Goal: Task Accomplishment & Management: Manage account settings

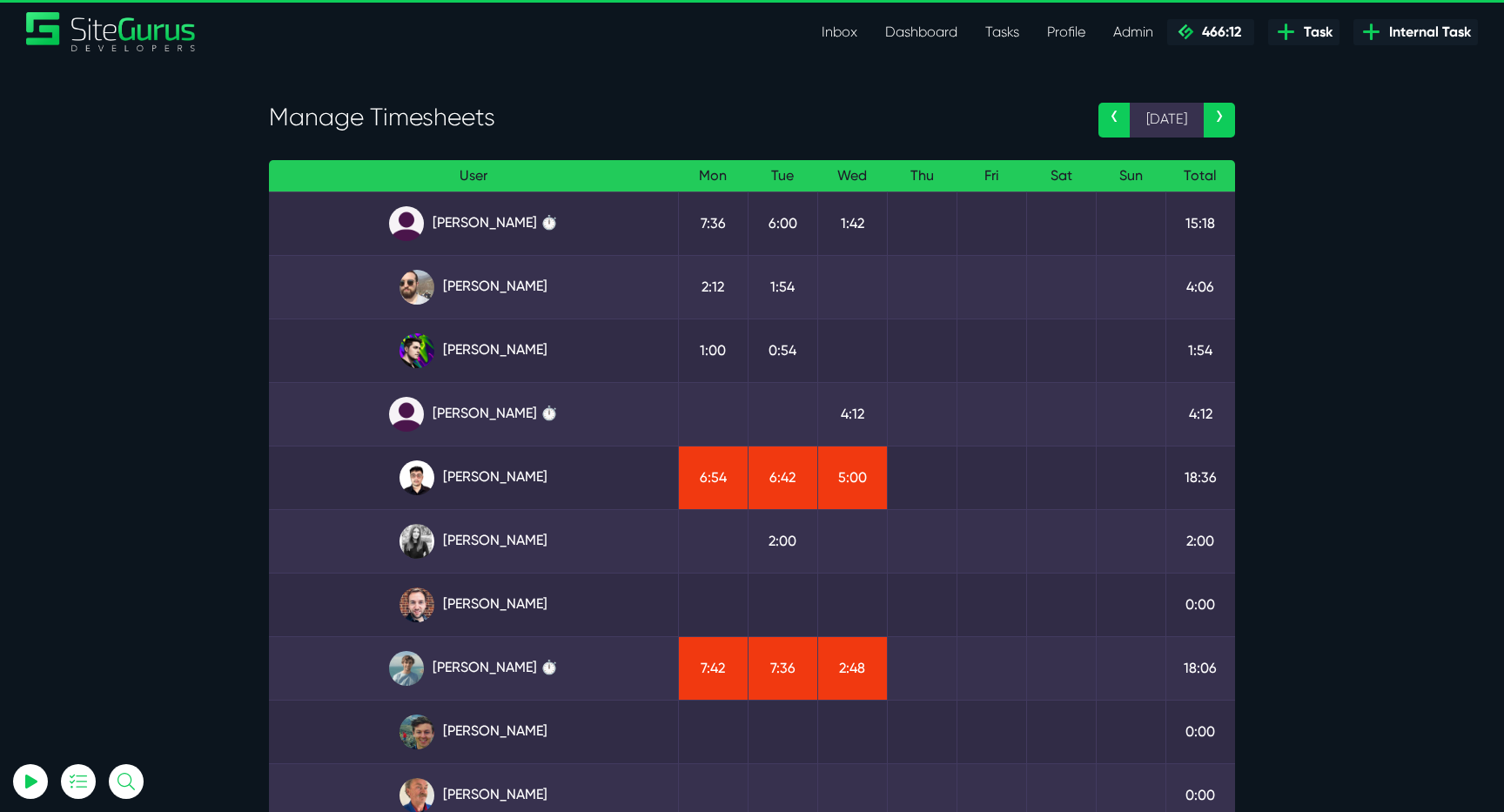
select select "0"
click at [491, 217] on link "Angel Dagondon" at bounding box center [473, 223] width 381 height 35
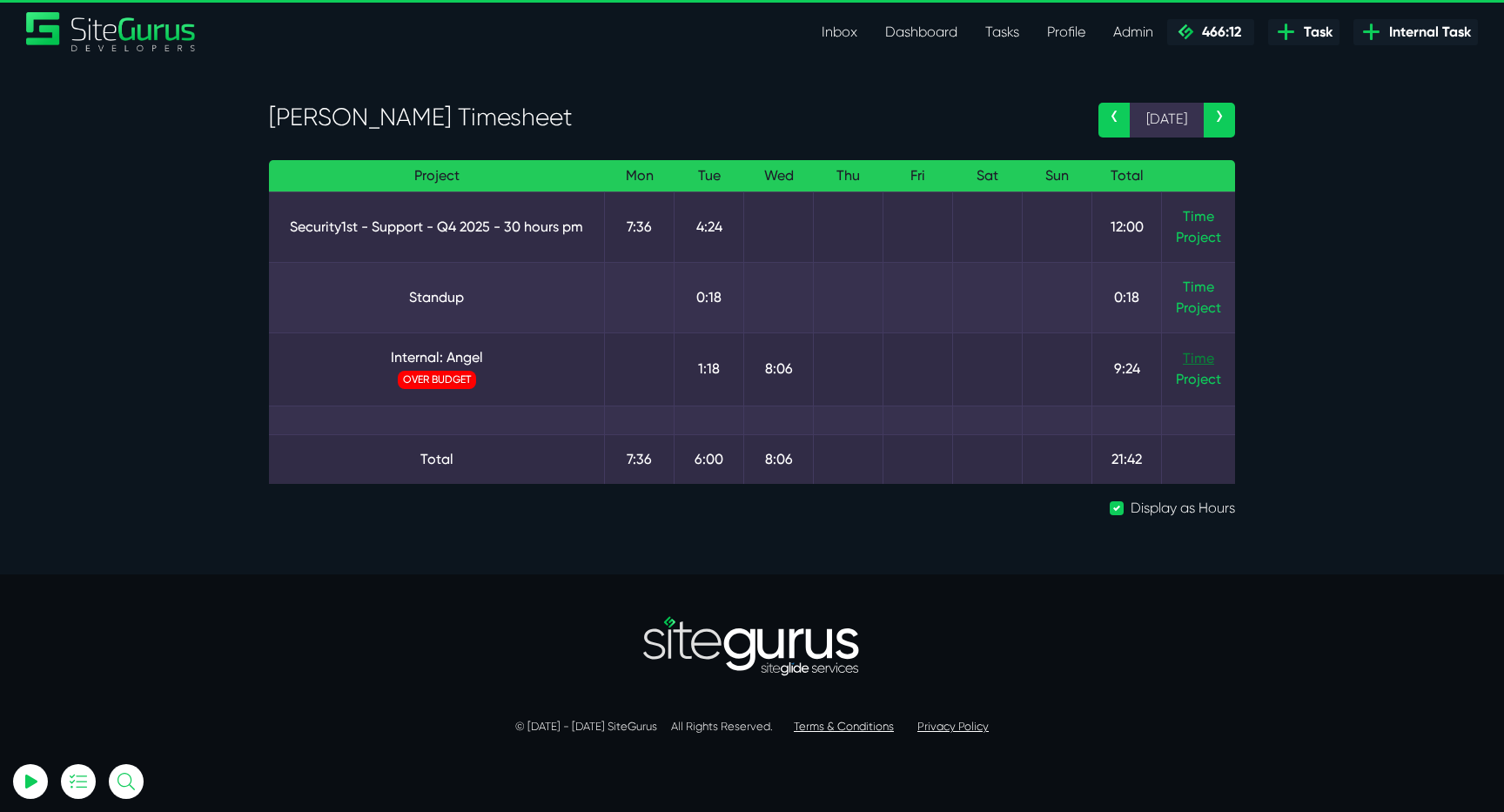
click at [1193, 353] on link "Time" at bounding box center [1199, 358] width 32 height 17
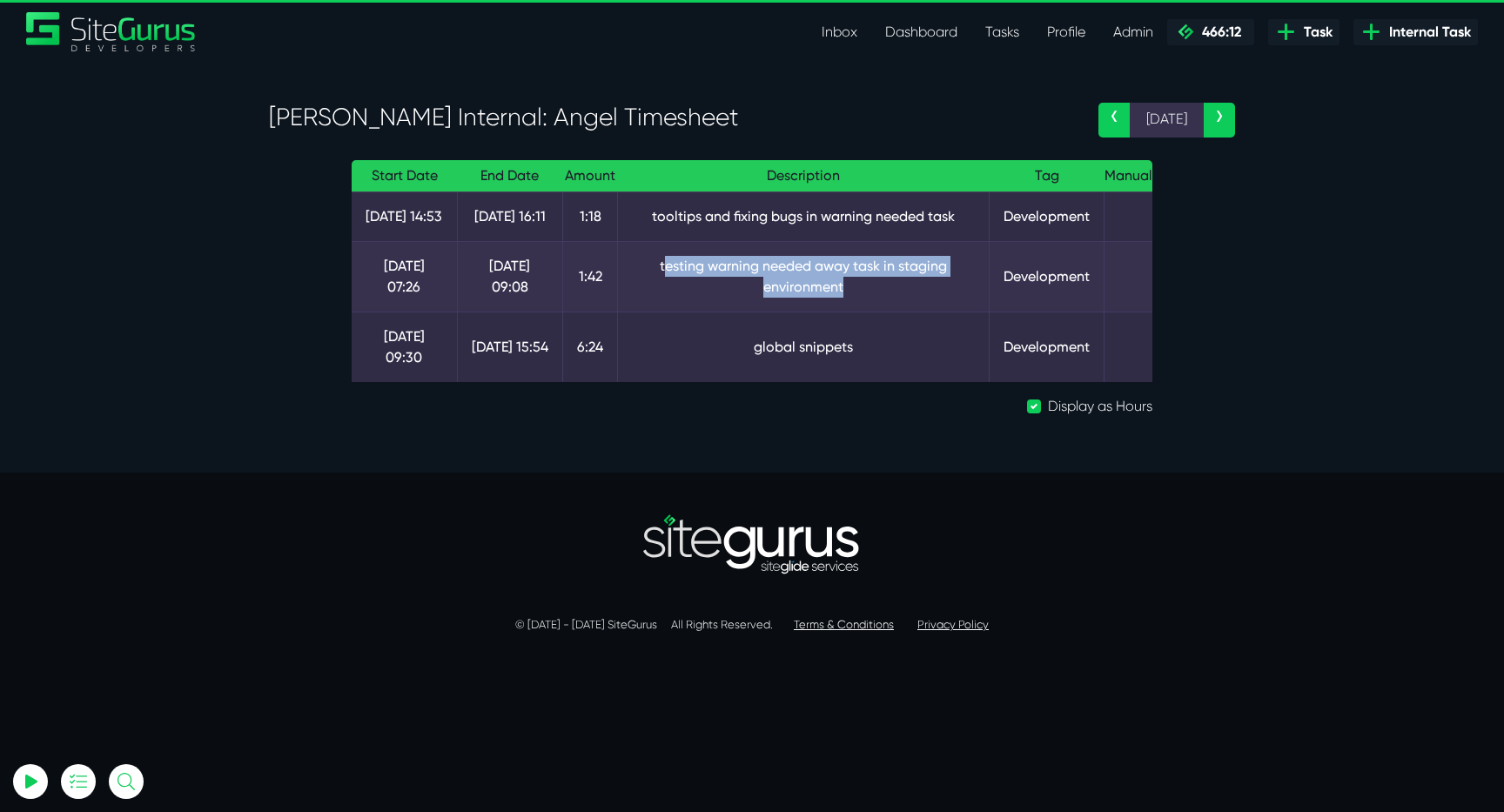
drag, startPoint x: 665, startPoint y: 264, endPoint x: 949, endPoint y: 289, distance: 285.1
click at [947, 289] on td "testing warning needed away task in staging environment" at bounding box center [804, 276] width 372 height 71
click at [949, 289] on td "testing warning needed away task in staging environment" at bounding box center [804, 276] width 372 height 71
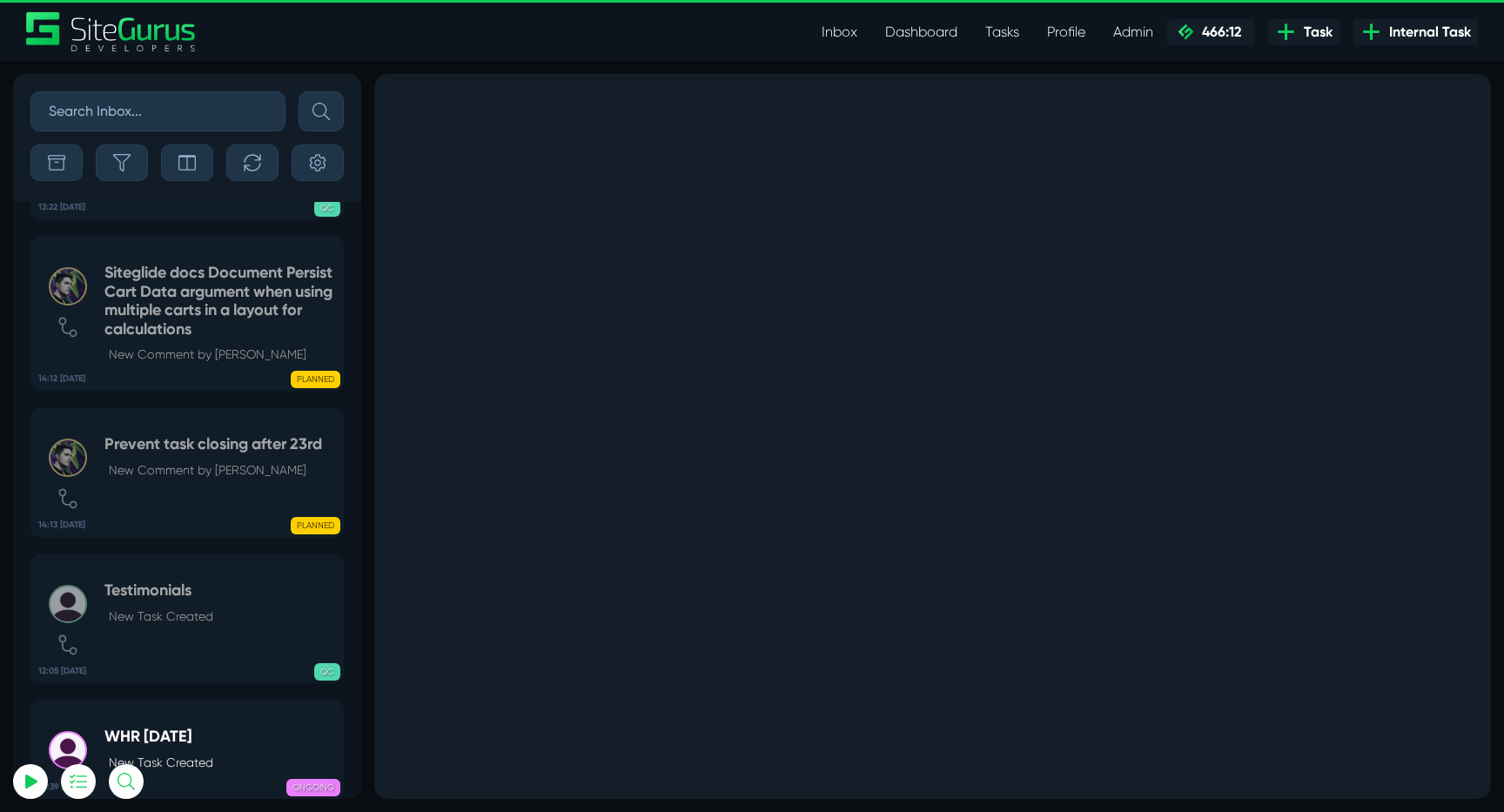
select select "0"
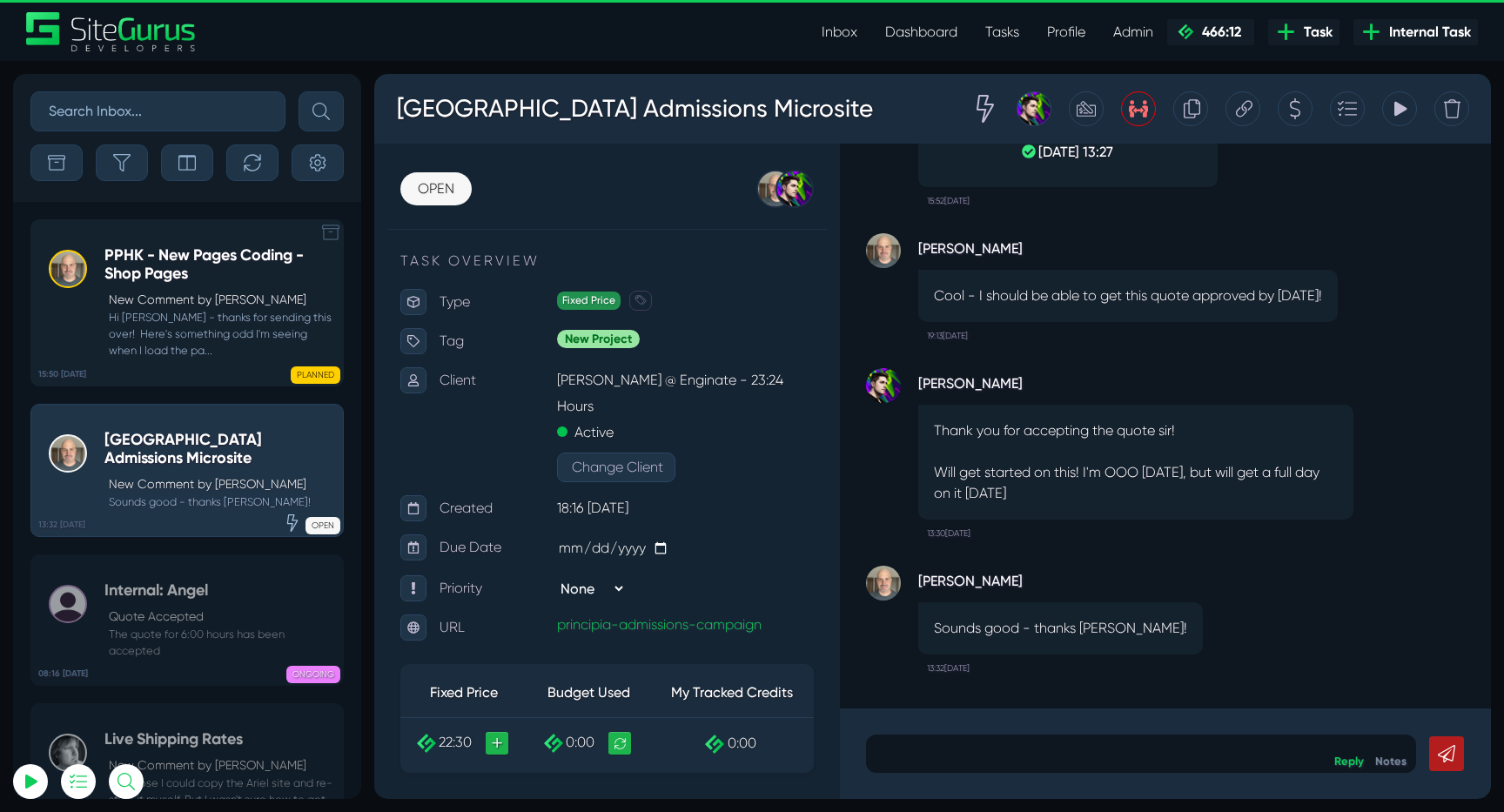
click at [83, 315] on div at bounding box center [67, 302] width 38 height 113
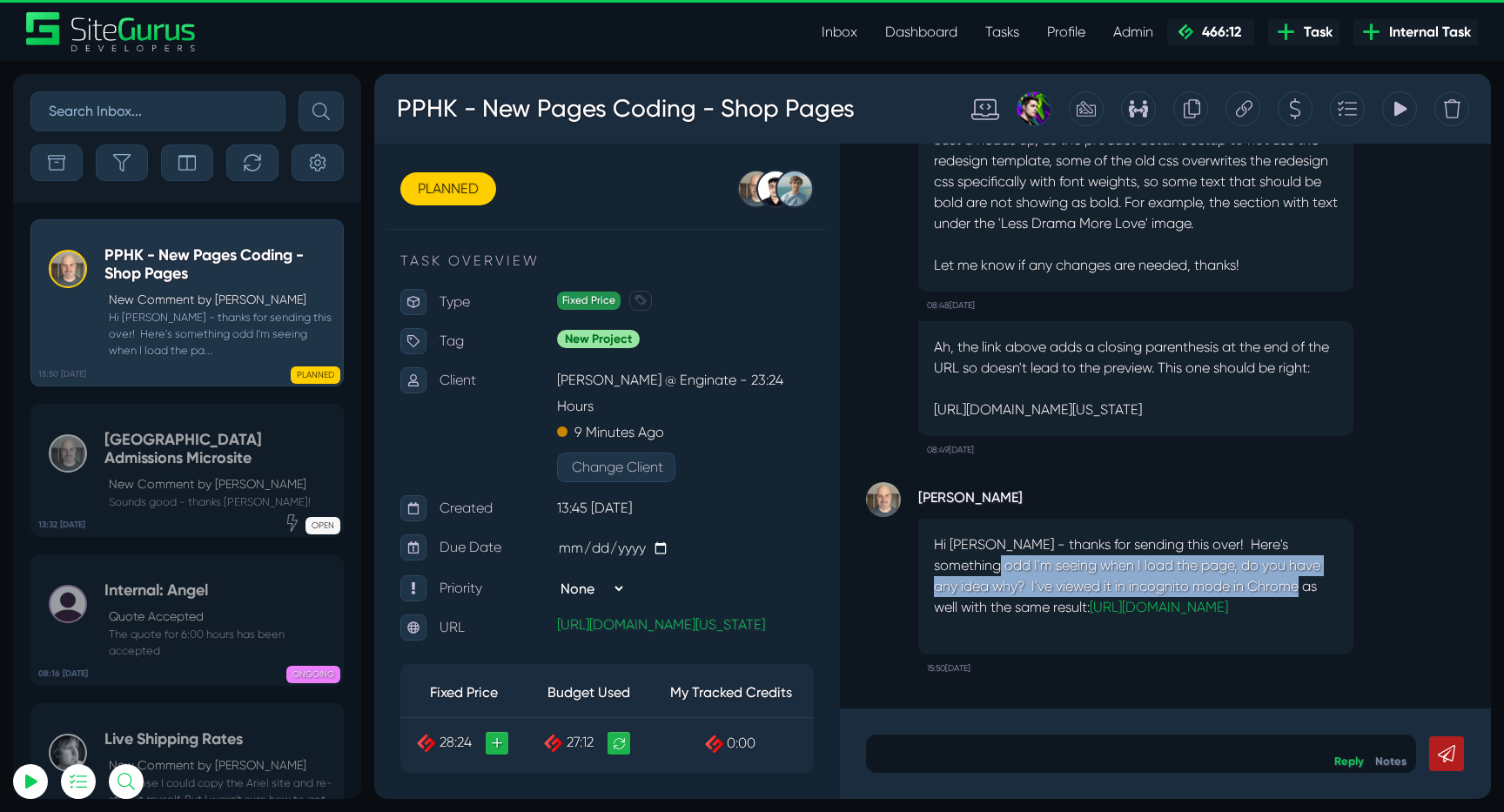
drag, startPoint x: 948, startPoint y: 527, endPoint x: 1255, endPoint y: 553, distance: 308.1
click at [1255, 553] on p "Hi Kevin - thanks for sending this over! Here's something odd I'm seeing when I…" at bounding box center [1135, 576] width 404 height 84
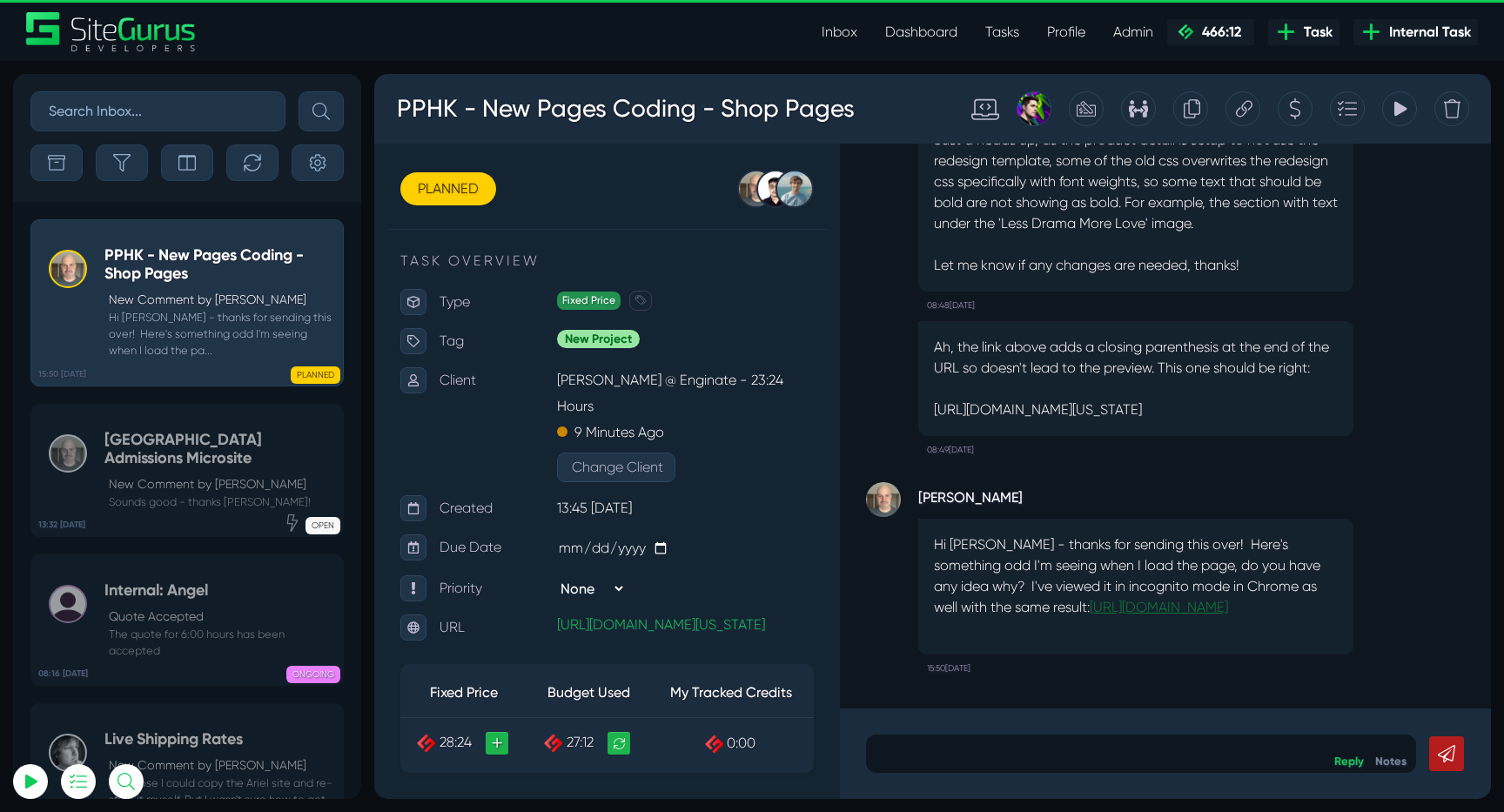
click at [1089, 608] on link "https://www.loom.com/share/c54eb71bf67140c8a74510f3c49363af?sid=ff4cafd3-fc58-4…" at bounding box center [1159, 607] width 138 height 17
drag, startPoint x: 1328, startPoint y: 367, endPoint x: 911, endPoint y: 329, distance: 418.7
click at [911, 329] on div "Ah, the link above adds a closing parenthesis at the end of the URL so doesn't …" at bounding box center [1165, 387] width 598 height 153
copy p "https://pphk.prod01.oregon.platform-os.com/product/autographed-copy-of-peaceful…"
click at [1110, 408] on div "Ah, the link above adds a closing parenthesis at the end of the URL so doesn't …" at bounding box center [1136, 387] width 435 height 153
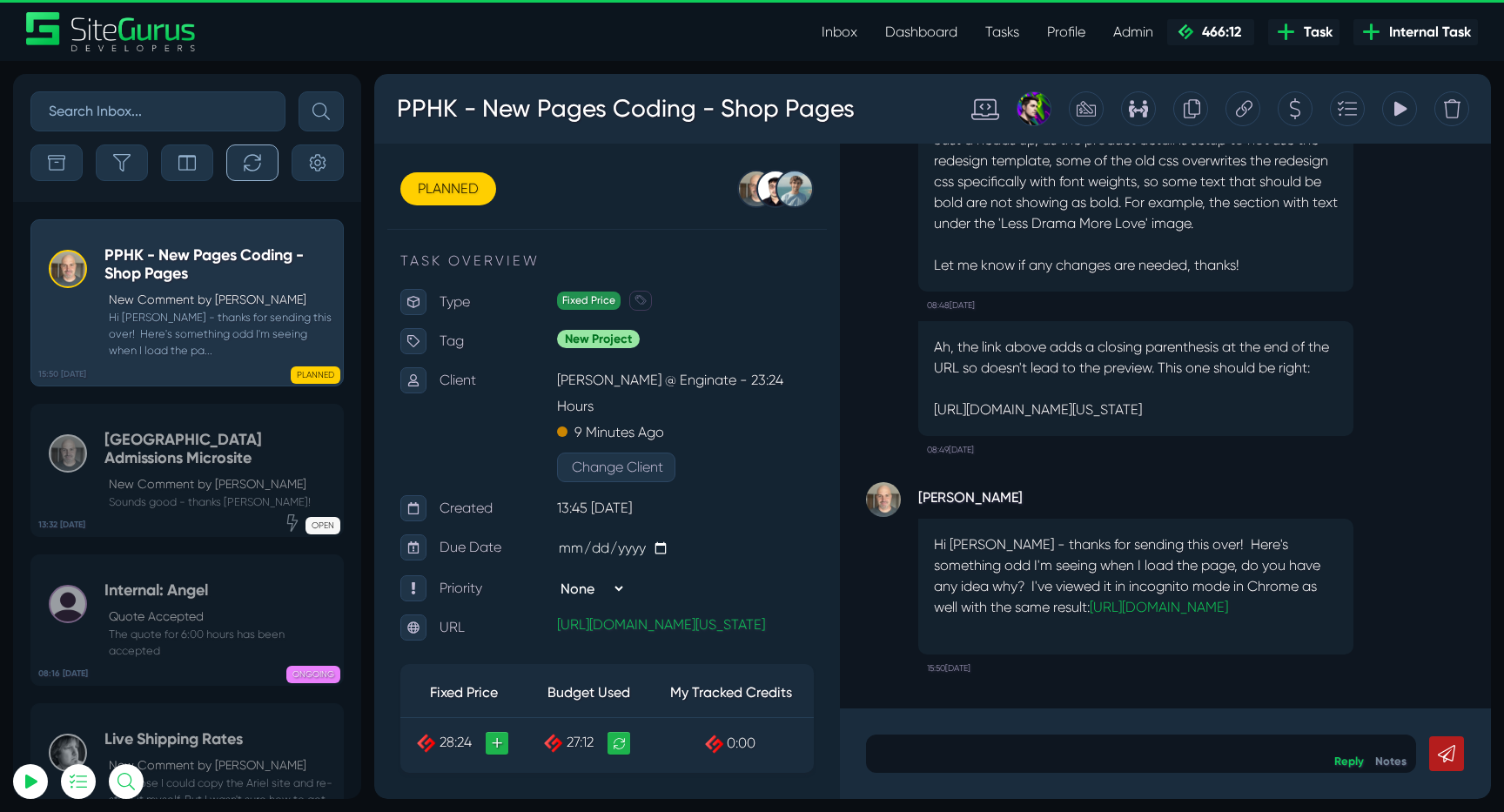
click at [240, 161] on button "button" at bounding box center [252, 162] width 52 height 36
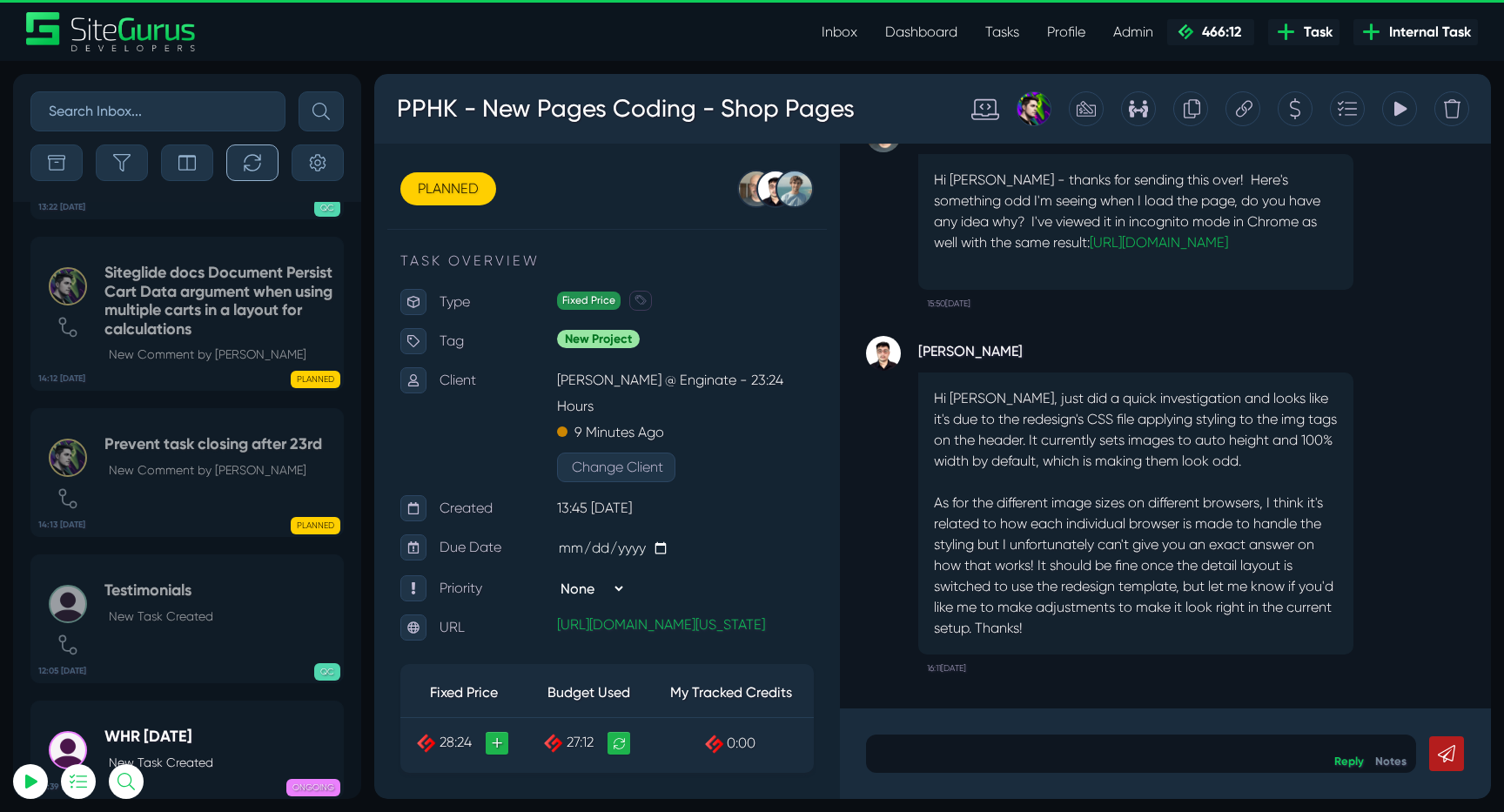
scroll to position [-69084, 0]
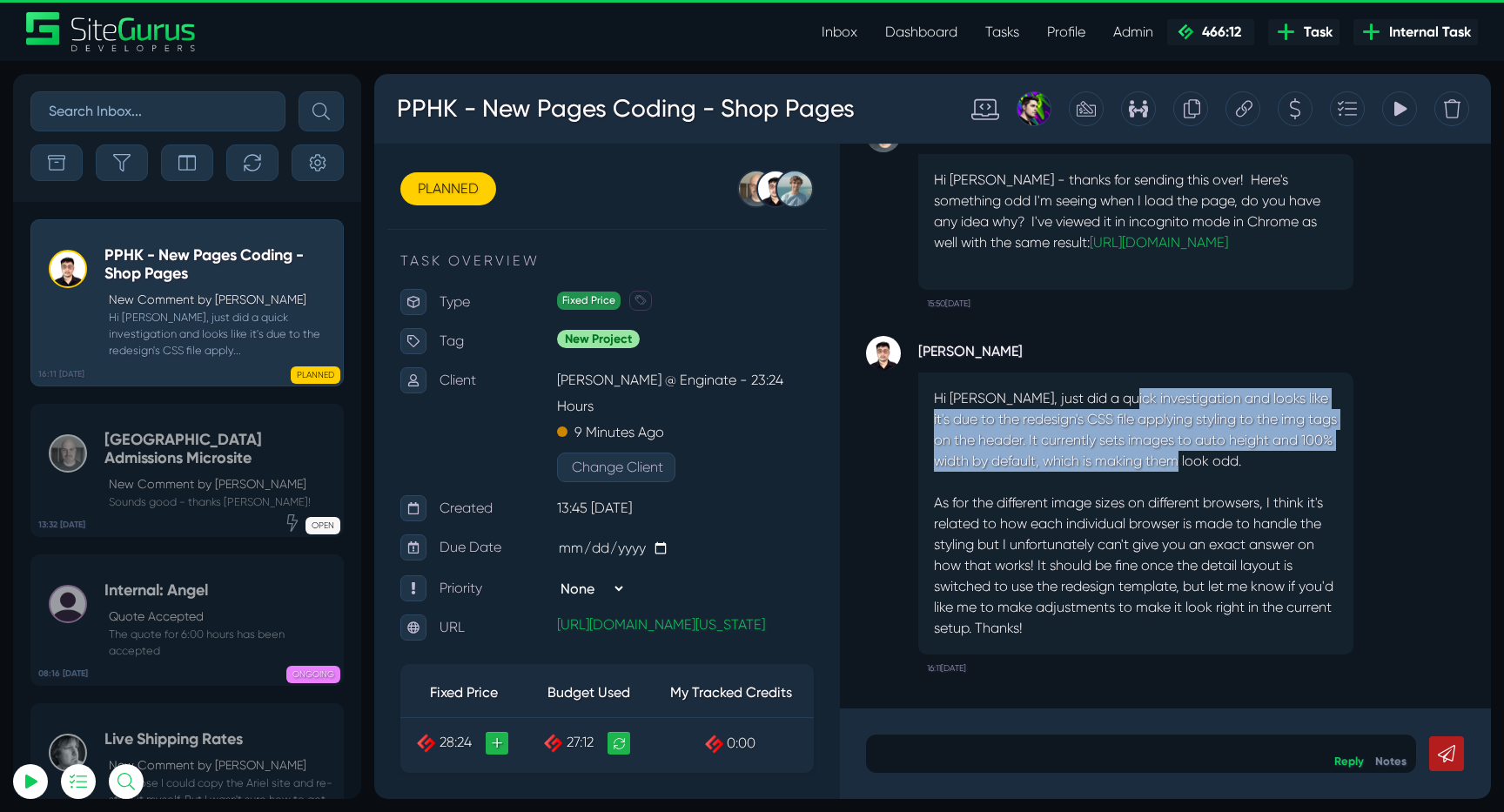
drag, startPoint x: 1121, startPoint y: 394, endPoint x: 1194, endPoint y: 455, distance: 95.1
click at [1194, 455] on p "Hi Devon, just did a quick investigation and looks like it's due to the redesig…" at bounding box center [1135, 513] width 404 height 251
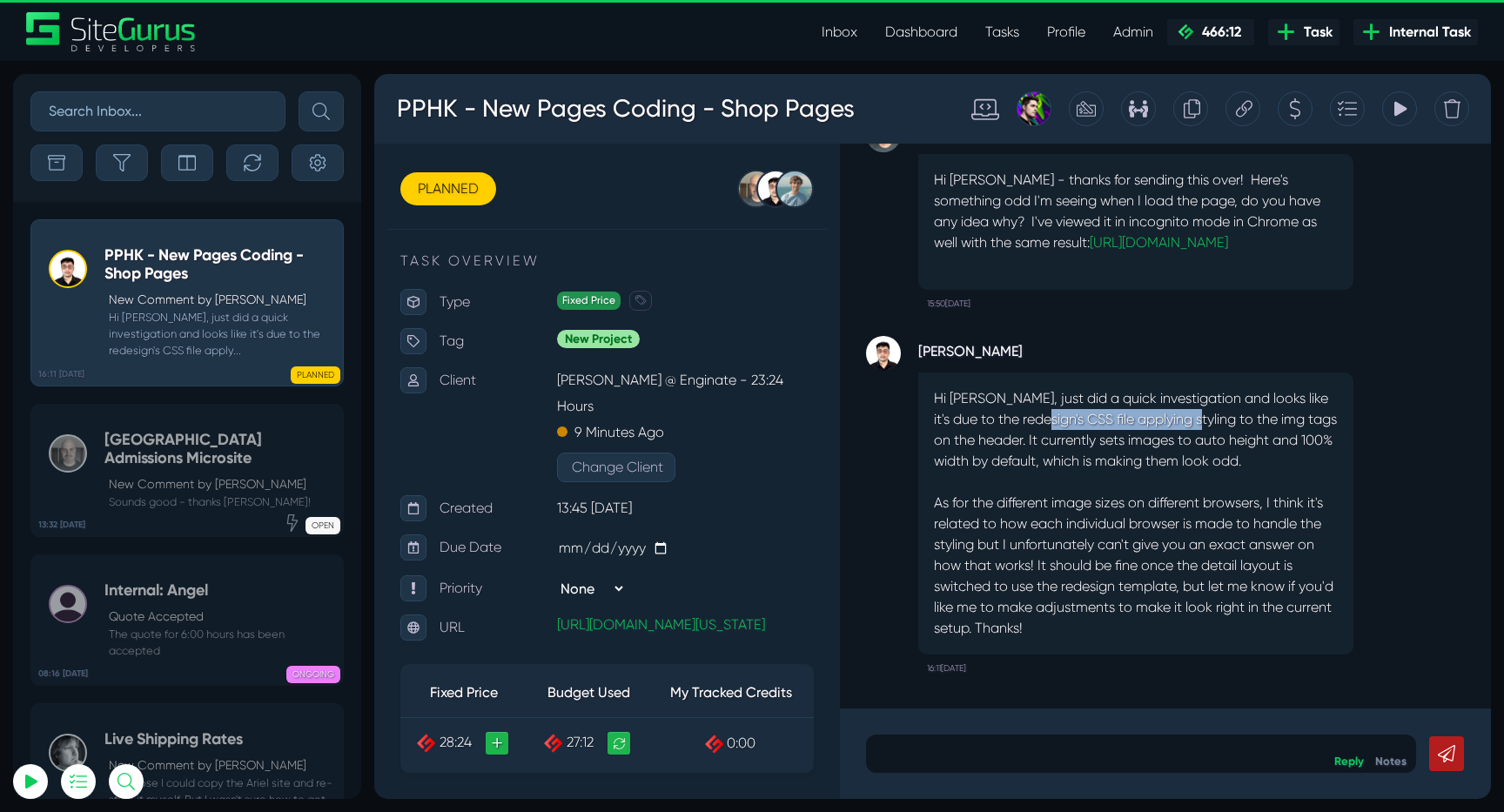
drag, startPoint x: 1032, startPoint y: 418, endPoint x: 1189, endPoint y: 424, distance: 157.1
click at [1188, 424] on p "Hi Devon, just did a quick investigation and looks like it's due to the redesig…" at bounding box center [1135, 513] width 404 height 251
click at [1189, 424] on p "Hi Devon, just did a quick investigation and looks like it's due to the redesig…" at bounding box center [1135, 513] width 404 height 251
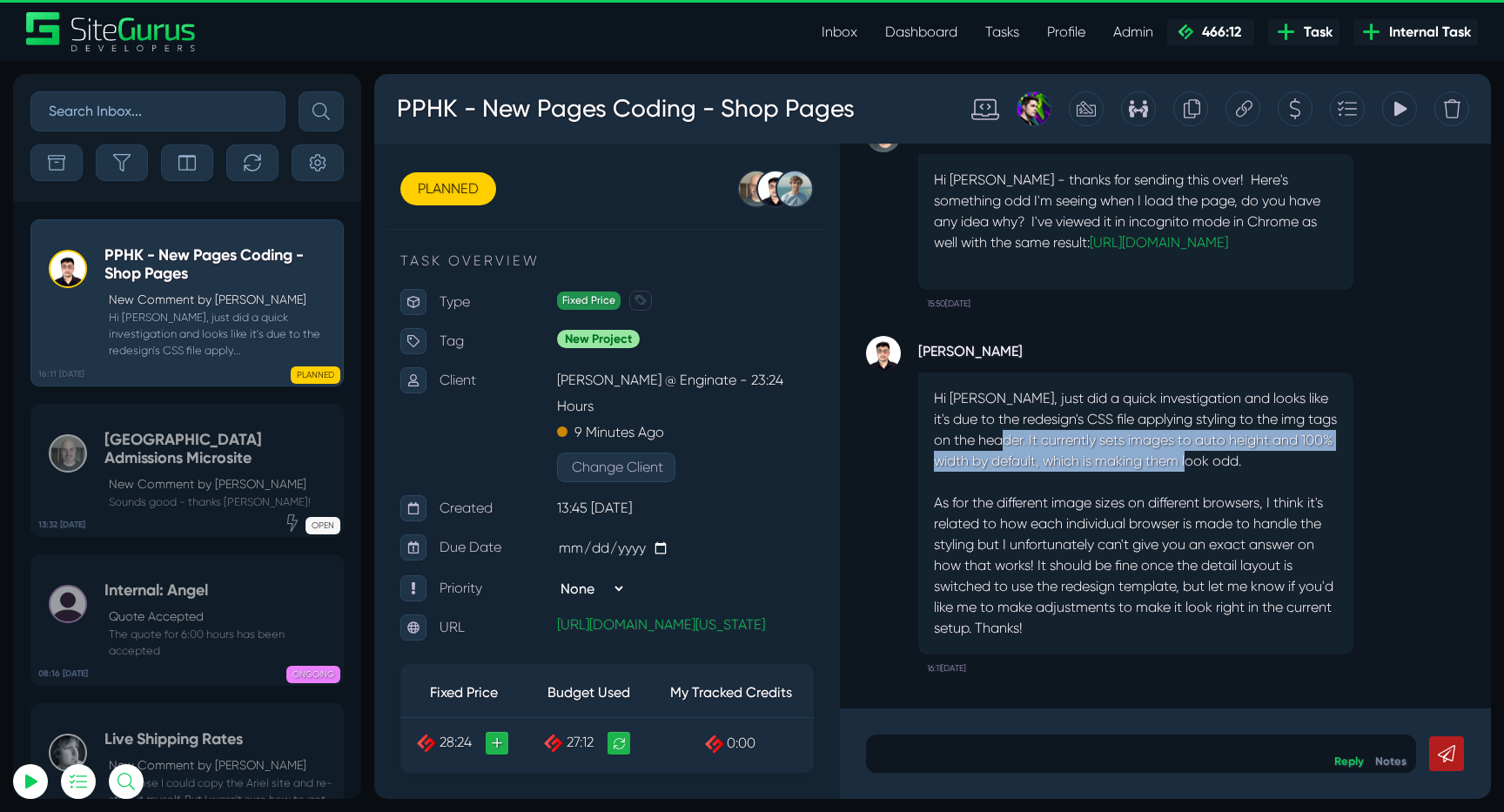
drag, startPoint x: 998, startPoint y: 443, endPoint x: 1225, endPoint y: 456, distance: 227.4
click at [1225, 456] on p "Hi Devon, just did a quick investigation and looks like it's due to the redesig…" at bounding box center [1135, 513] width 404 height 251
click at [1226, 457] on p "Hi Devon, just did a quick investigation and looks like it's due to the redesig…" at bounding box center [1135, 513] width 404 height 251
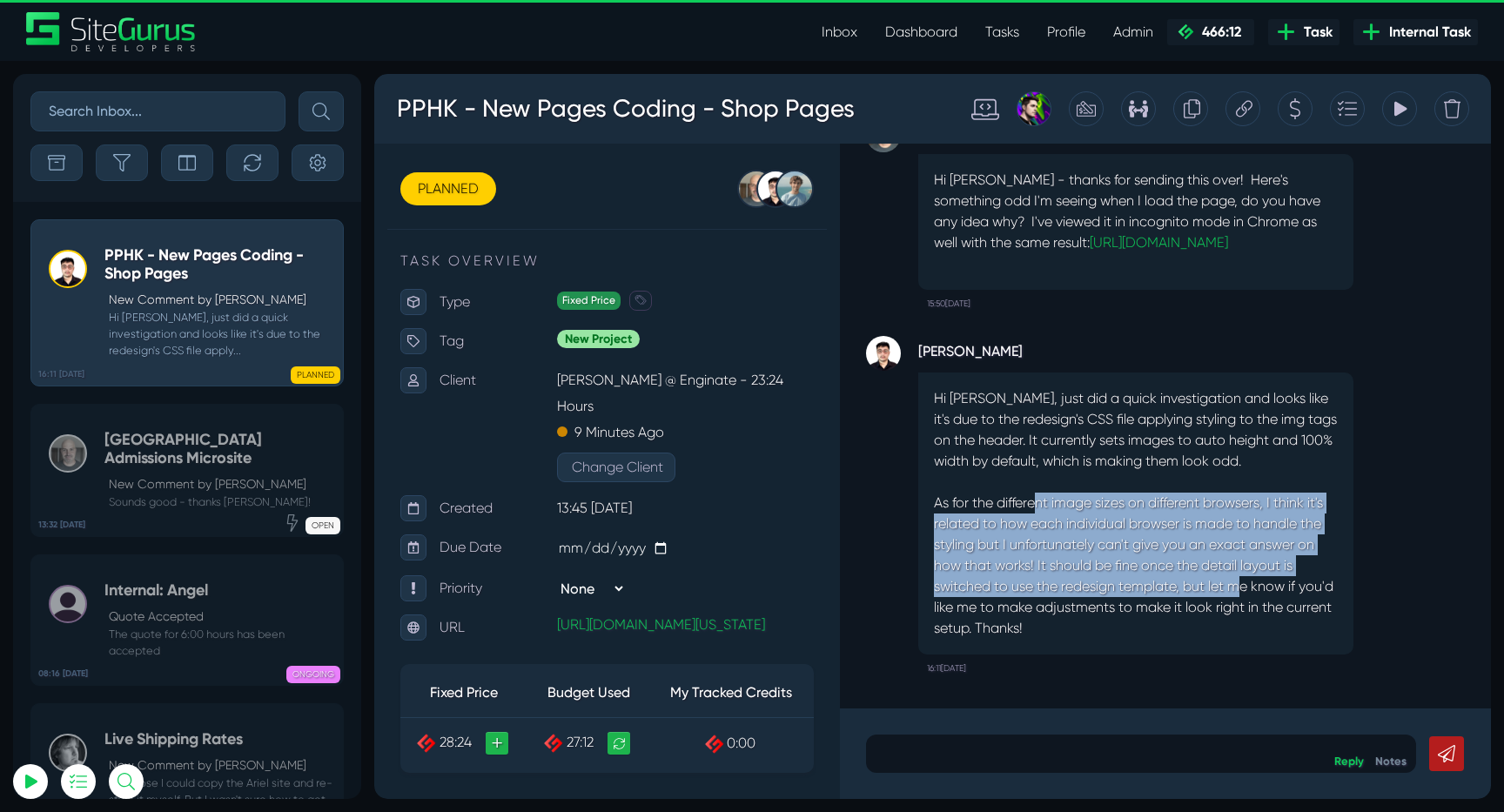
drag, startPoint x: 1041, startPoint y: 509, endPoint x: 1242, endPoint y: 582, distance: 213.8
click at [1242, 582] on p "Hi Devon, just did a quick investigation and looks like it's due to the redesig…" at bounding box center [1135, 513] width 404 height 251
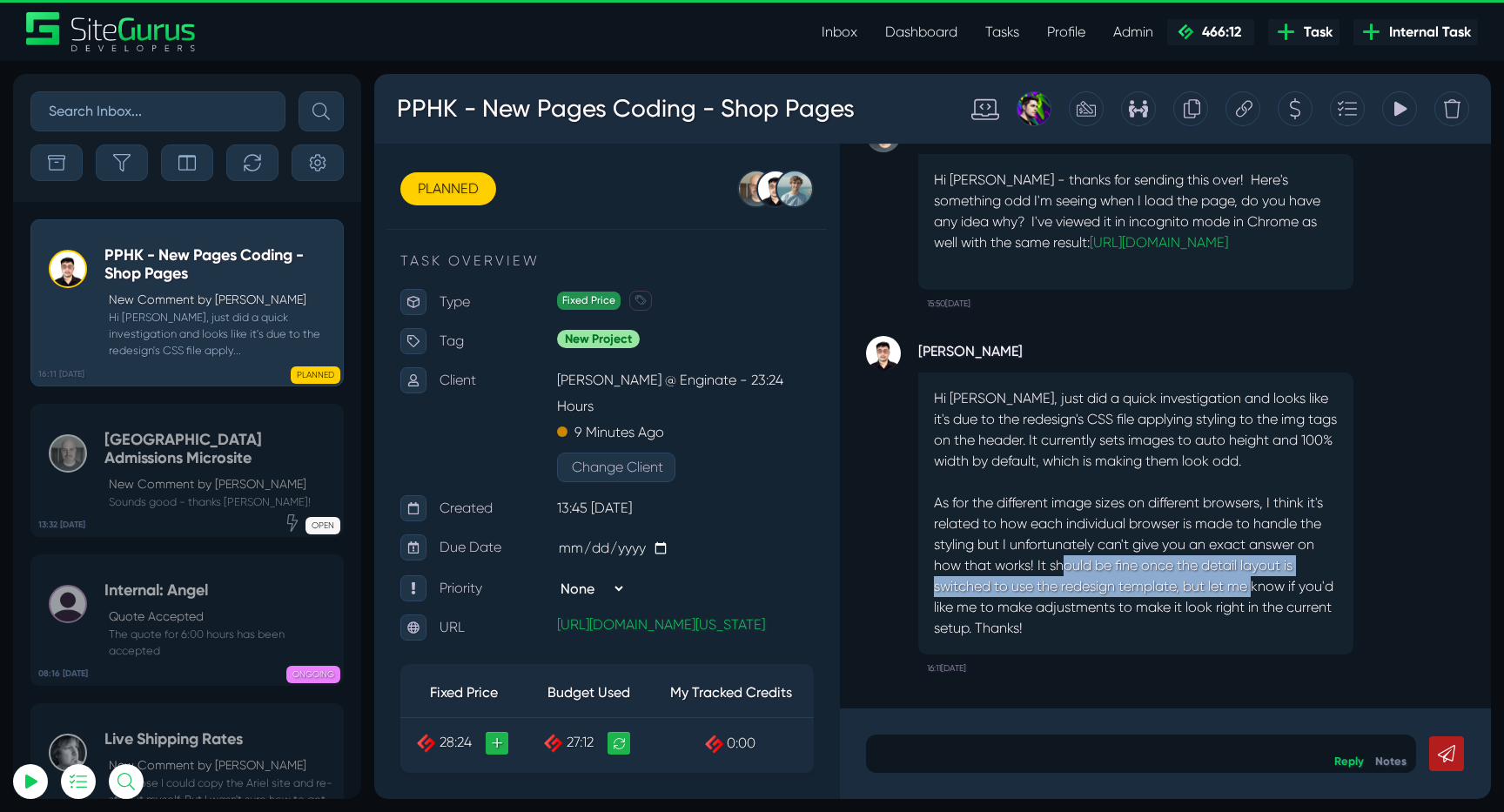
drag, startPoint x: 1066, startPoint y: 562, endPoint x: 1257, endPoint y: 576, distance: 191.5
click at [1257, 576] on p "Hi Devon, just did a quick investigation and looks like it's due to the redesig…" at bounding box center [1135, 513] width 404 height 251
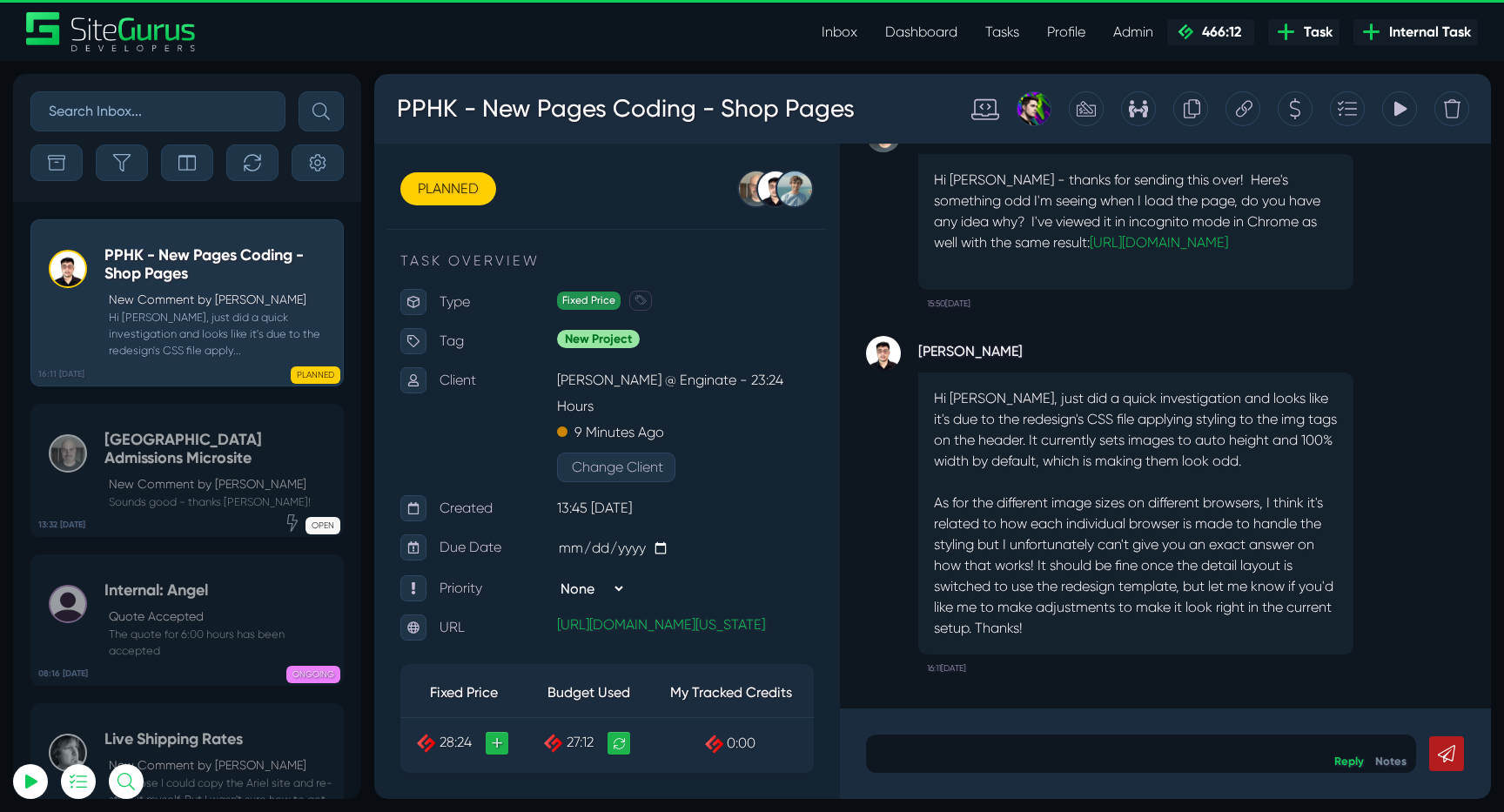
drag, startPoint x: 1084, startPoint y: 603, endPoint x: 1238, endPoint y: 632, distance: 156.7
click at [1238, 632] on p "Hi Devon, just did a quick investigation and looks like it's due to the redesig…" at bounding box center [1135, 513] width 404 height 251
click at [1240, 632] on p "Hi Devon, just did a quick investigation and looks like it's due to the redesig…" at bounding box center [1135, 513] width 404 height 251
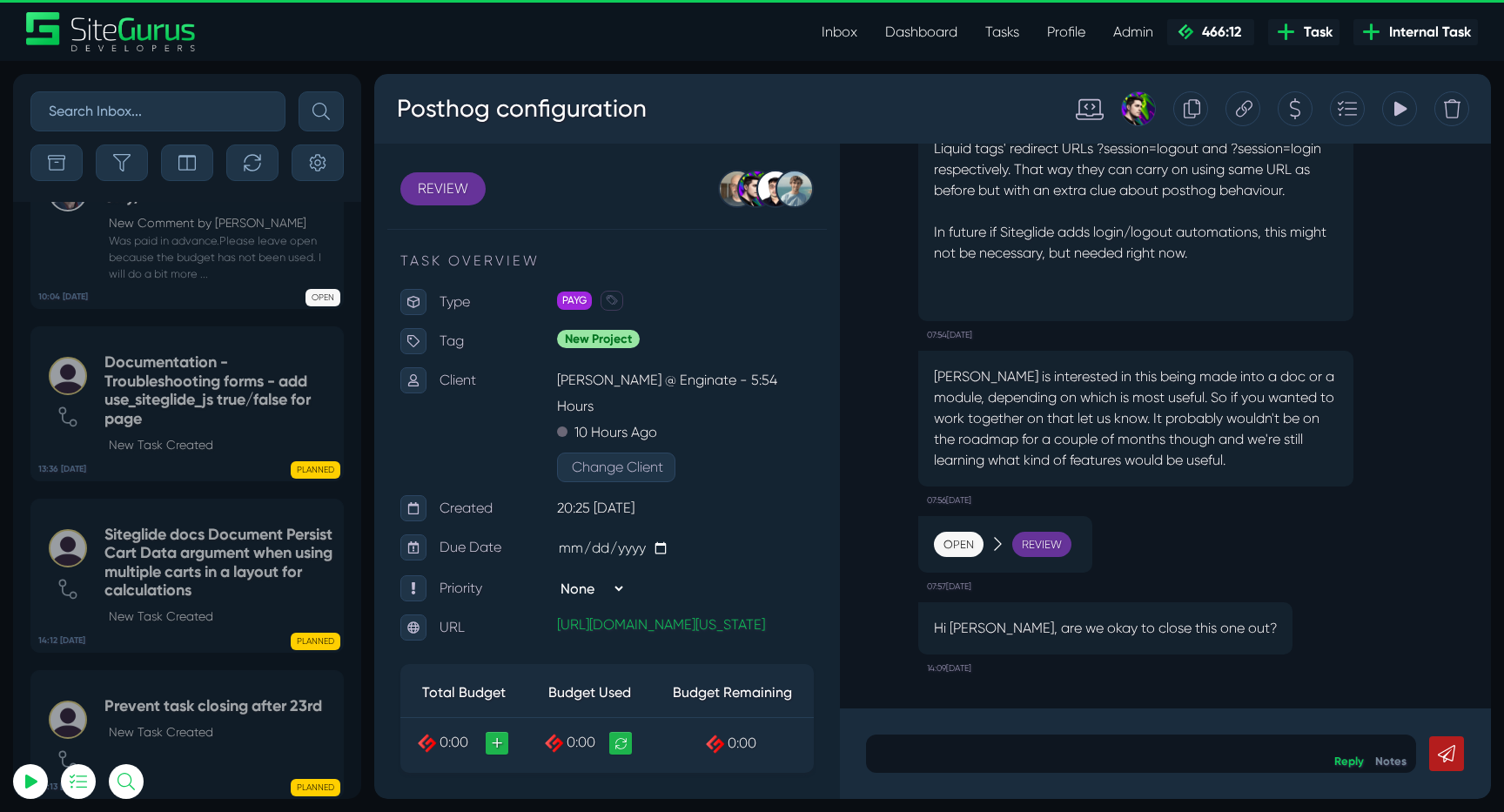
select select "0"
